Goal: Check status: Check status

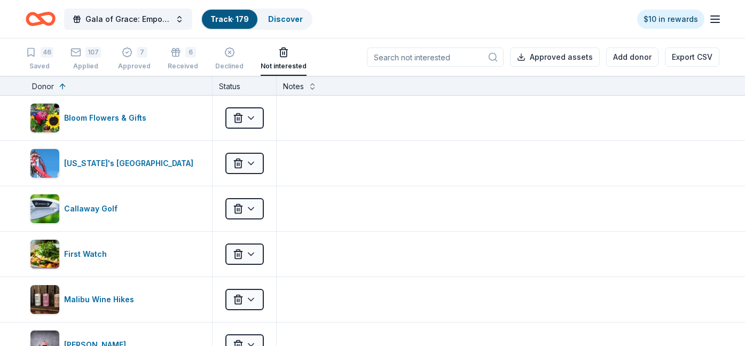
scroll to position [374, 0]
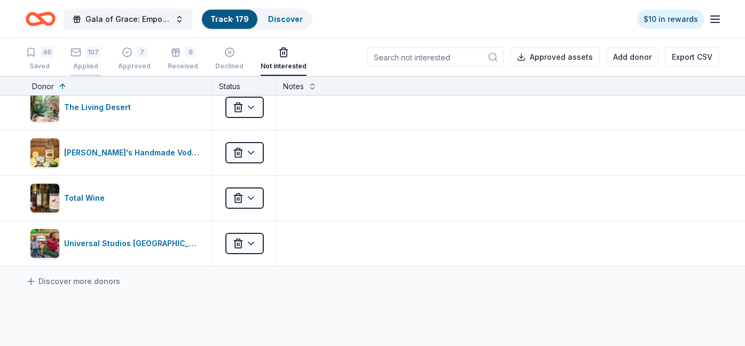
click at [88, 58] on div "107 Applied" at bounding box center [86, 59] width 30 height 24
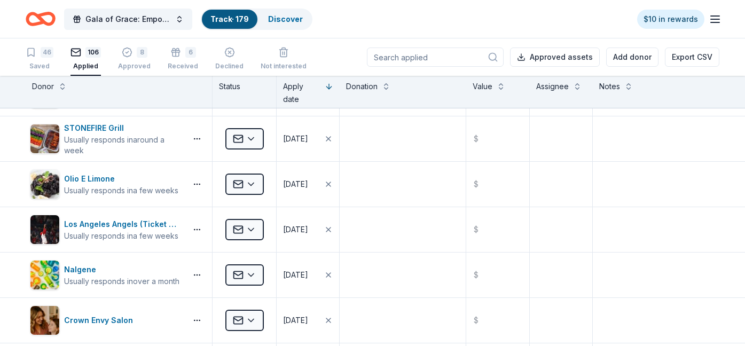
scroll to position [3152, 0]
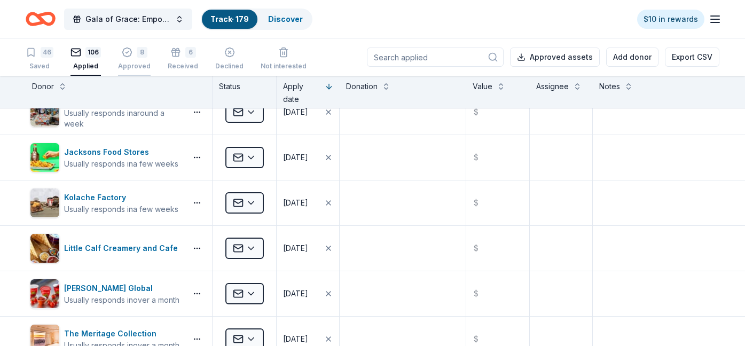
click at [130, 58] on div "8 Approved" at bounding box center [134, 59] width 33 height 24
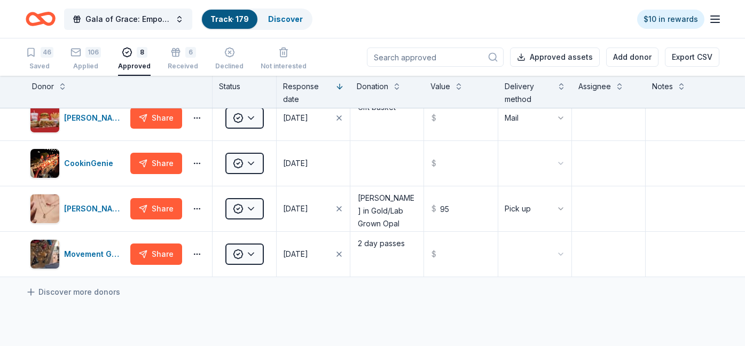
scroll to position [214, 0]
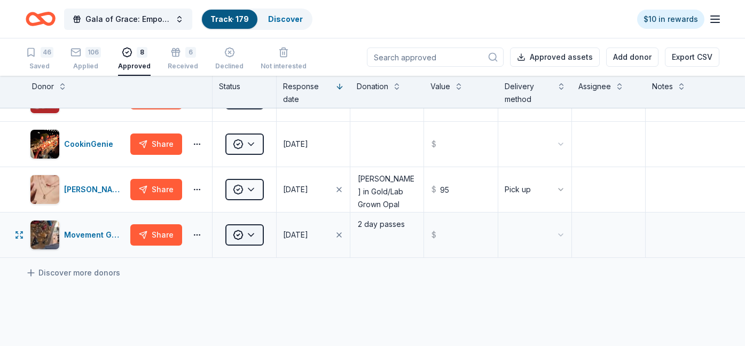
click at [248, 236] on html "Gala of Grace: Empowering Futures for El Porvenir Track · 179 Discover $10 in r…" at bounding box center [372, 173] width 745 height 346
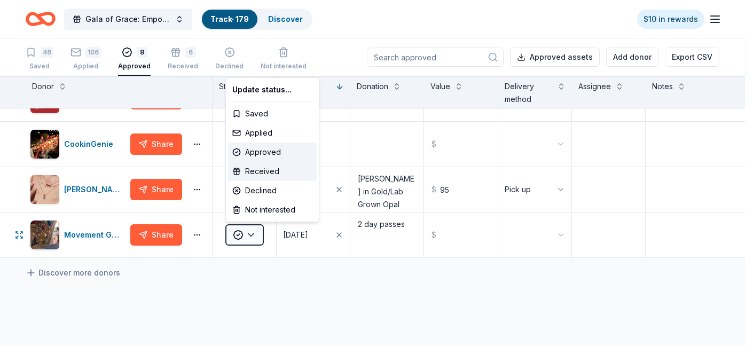
click at [267, 168] on div "Received" at bounding box center [272, 171] width 89 height 19
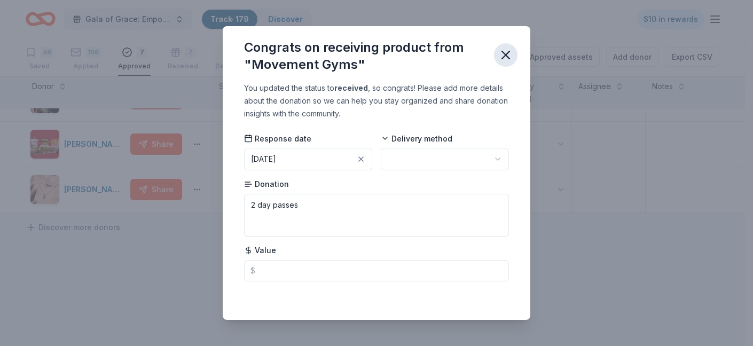
click at [505, 56] on icon "button" at bounding box center [505, 54] width 7 height 7
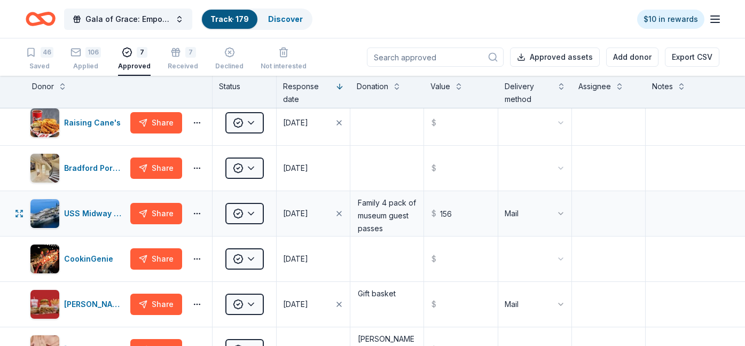
scroll to position [0, 0]
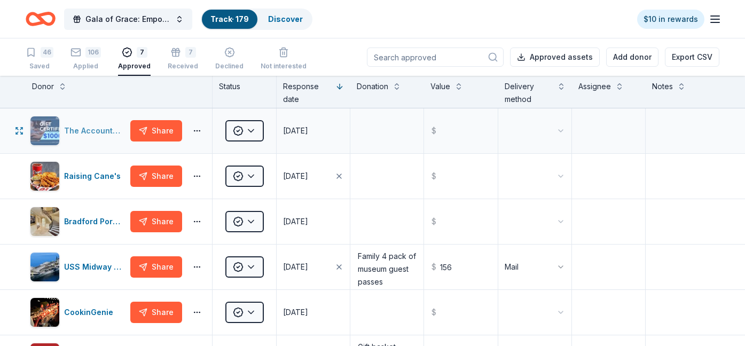
click at [72, 126] on div "The Accounting Doctor" at bounding box center [95, 130] width 62 height 13
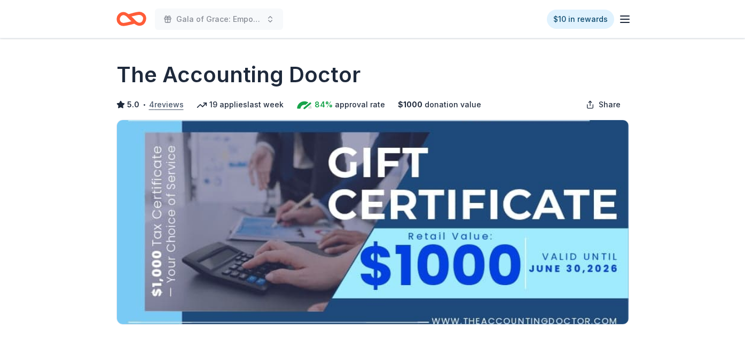
click at [156, 102] on button "4 reviews" at bounding box center [166, 104] width 35 height 13
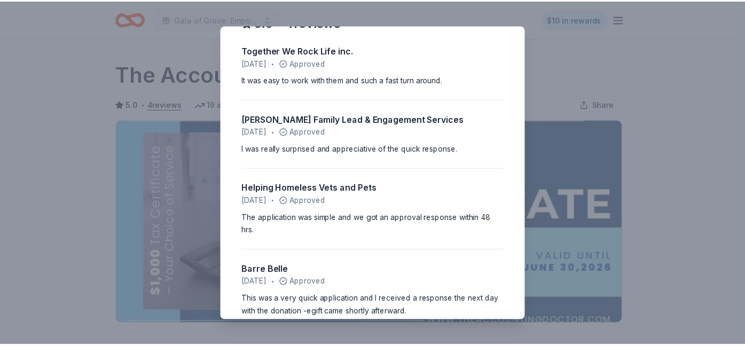
scroll to position [43, 0]
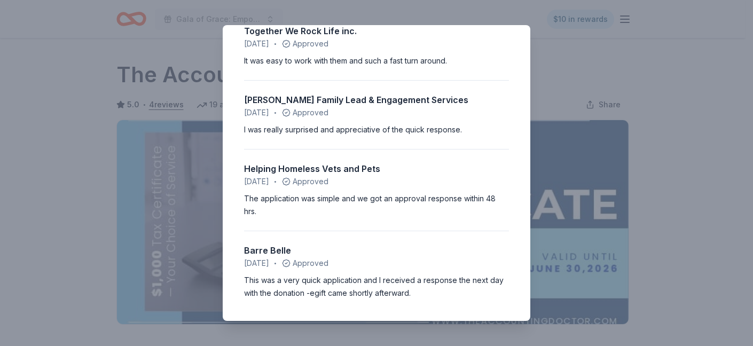
click at [626, 80] on div "5.0 • 4 reviews Together We Rock Life inc. September 2025 • Approved It was eas…" at bounding box center [376, 173] width 753 height 346
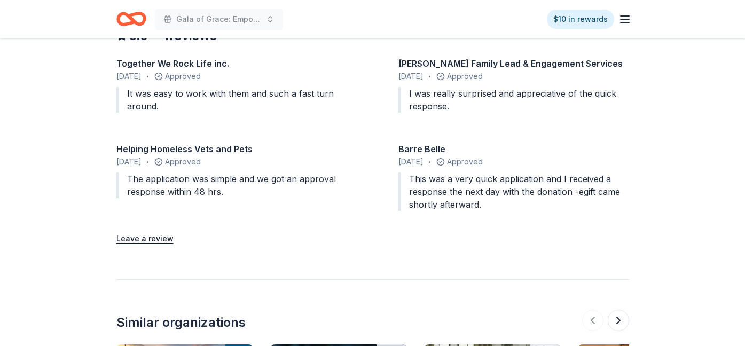
scroll to position [1175, 0]
